Goal: Information Seeking & Learning: Learn about a topic

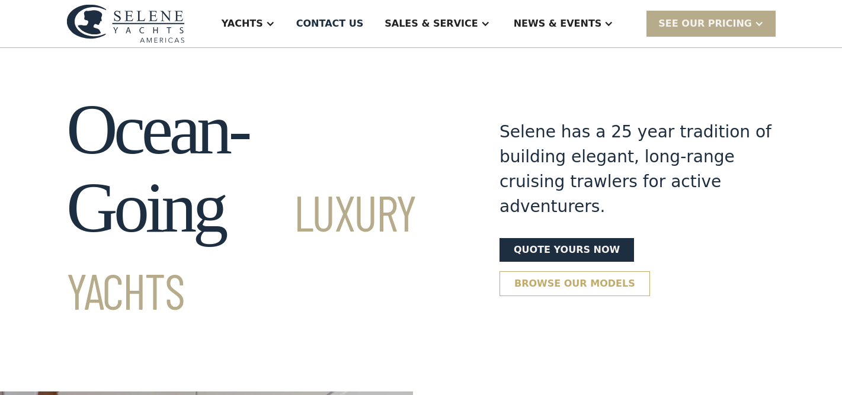
click at [559, 271] on link "Browse our models" at bounding box center [574, 283] width 150 height 25
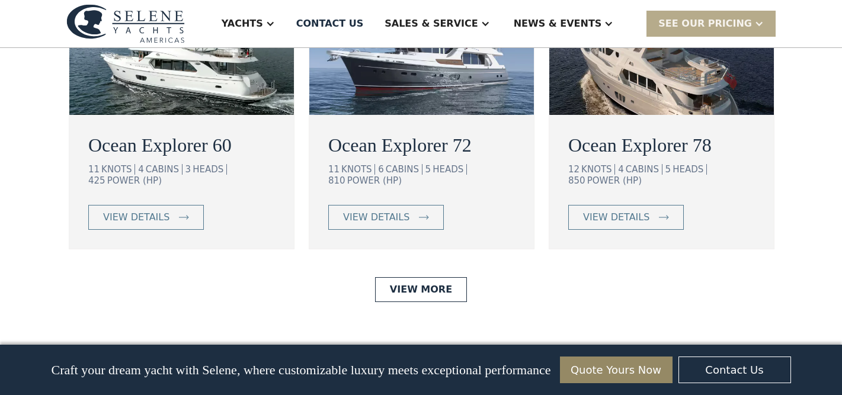
scroll to position [2301, 0]
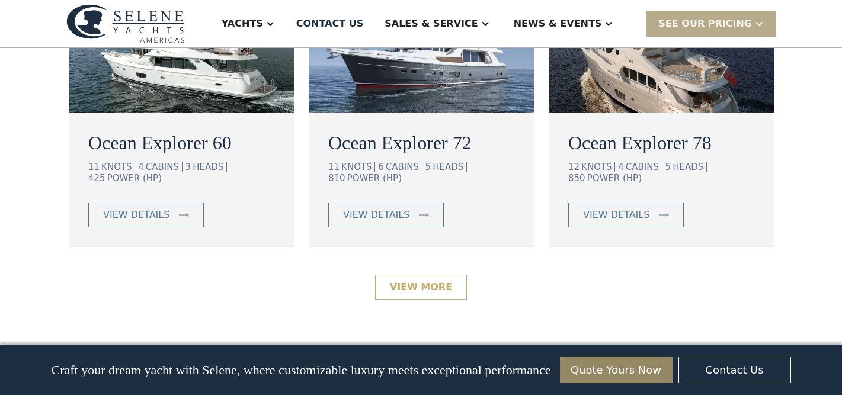
click at [423, 275] on link "View More" at bounding box center [421, 287] width 92 height 25
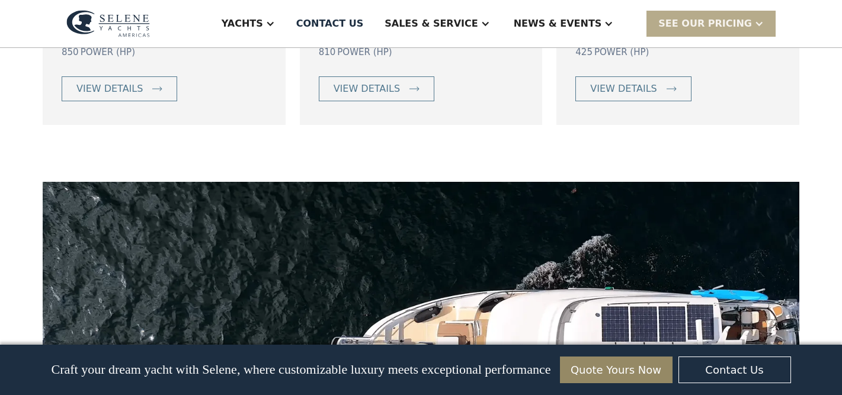
scroll to position [972, 0]
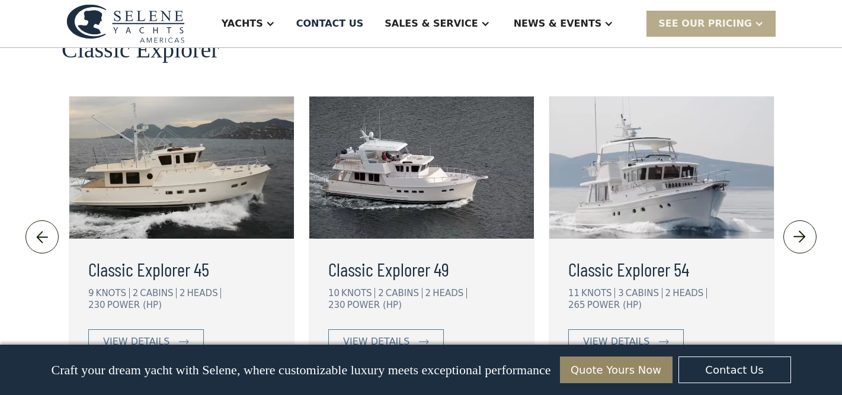
scroll to position [2642, 0]
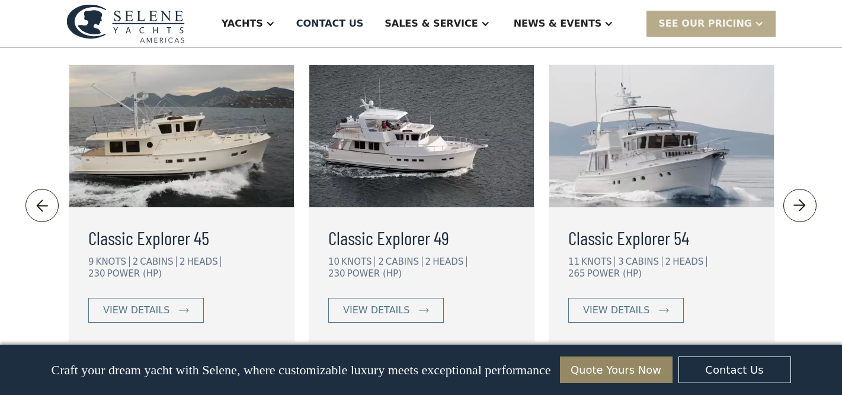
click at [434, 370] on link "View More" at bounding box center [421, 382] width 92 height 25
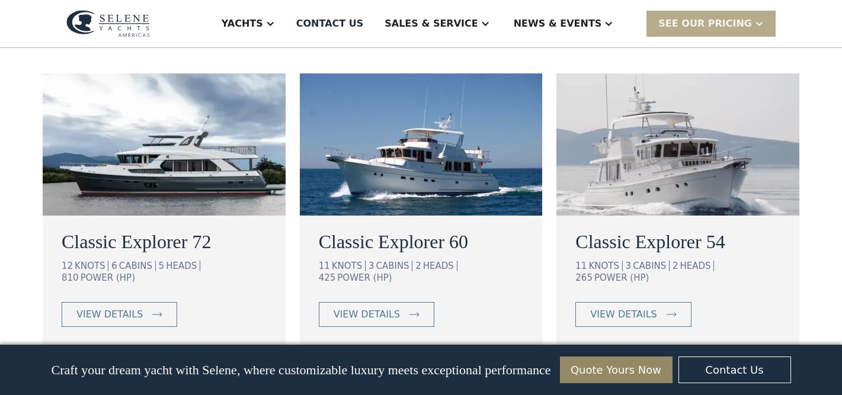
scroll to position [711, 0]
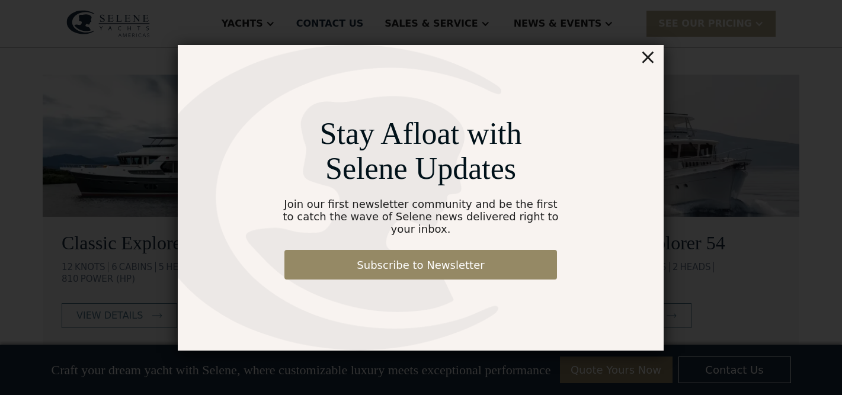
click at [658, 65] on div "Stay Afloat with Selene Updates Join our first newsletter community and be the …" at bounding box center [421, 198] width 486 height 306
click at [651, 63] on div "×" at bounding box center [647, 57] width 17 height 24
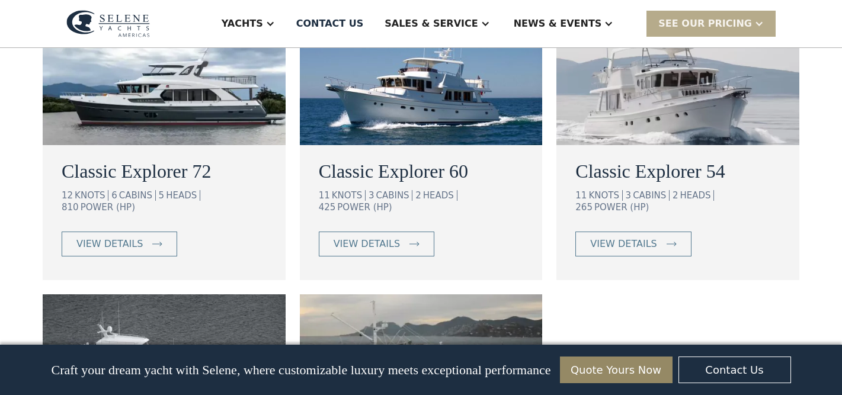
scroll to position [803, 0]
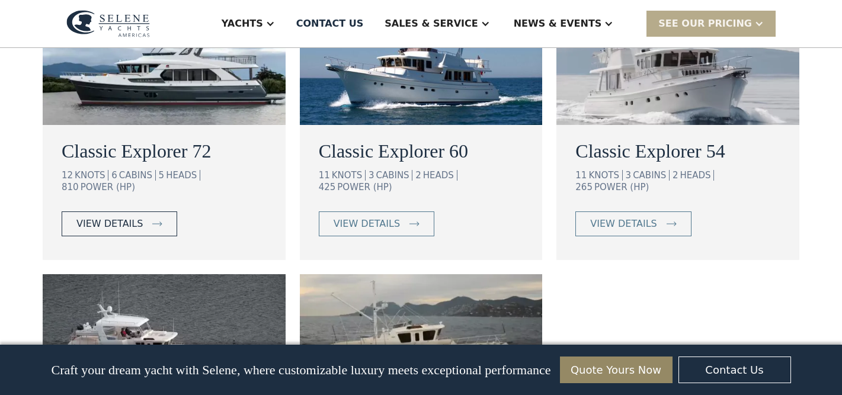
click at [111, 217] on div "view details" at bounding box center [109, 224] width 66 height 14
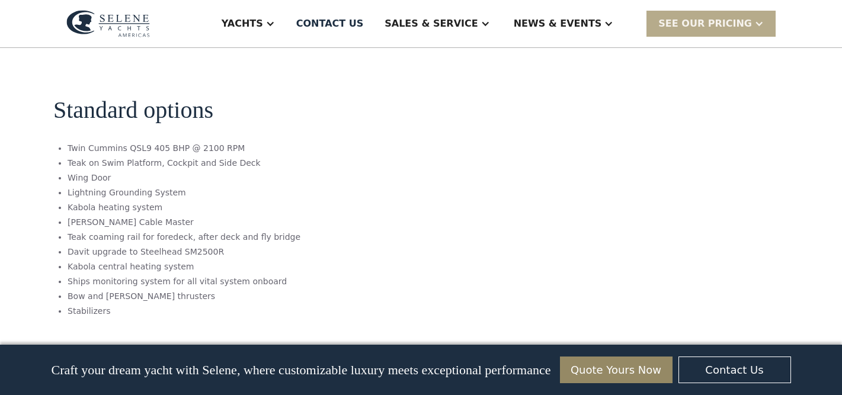
scroll to position [1256, 0]
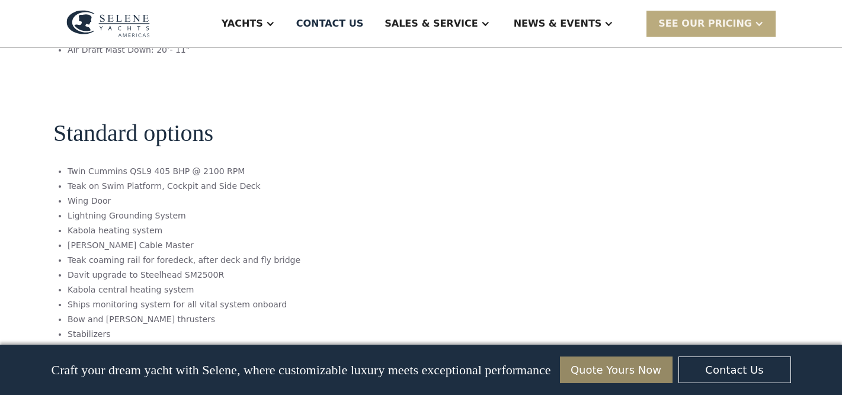
click at [760, 21] on div at bounding box center [758, 23] width 9 height 9
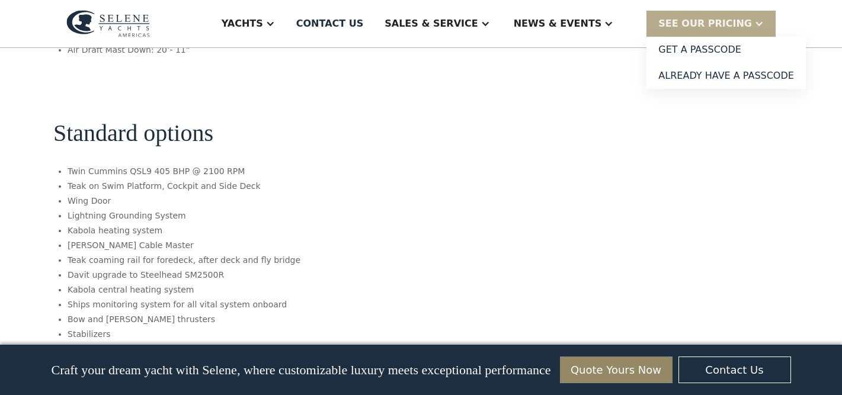
click at [457, 166] on section "Standard options Twin Cummins QSL9 405 BHP @ 2100 RPM Teak on Swim Platform, Co…" at bounding box center [300, 215] width 495 height 284
click at [447, 159] on section "Standard options Twin Cummins QSL9 405 BHP @ 2100 RPM Teak on Swim Platform, Co…" at bounding box center [300, 215] width 495 height 284
